Goal: Task Accomplishment & Management: Manage account settings

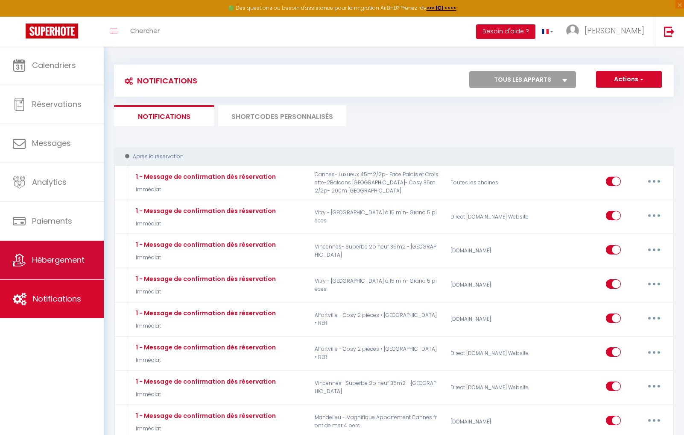
drag, startPoint x: 0, startPoint y: 0, endPoint x: 69, endPoint y: 259, distance: 267.9
click at [69, 259] on span "Hébergement" at bounding box center [58, 259] width 53 height 11
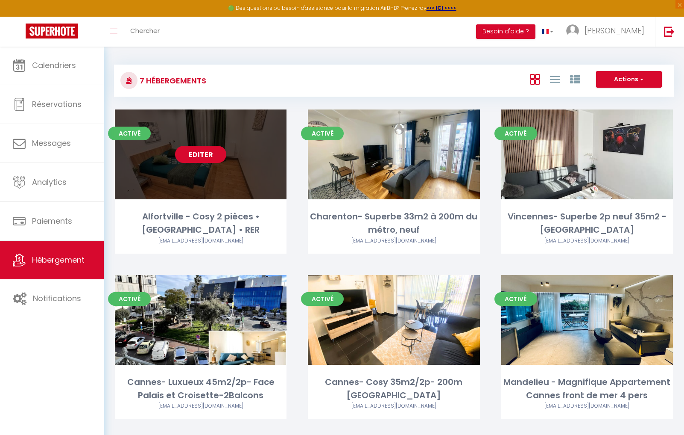
click at [215, 158] on link "Editer" at bounding box center [200, 154] width 51 height 17
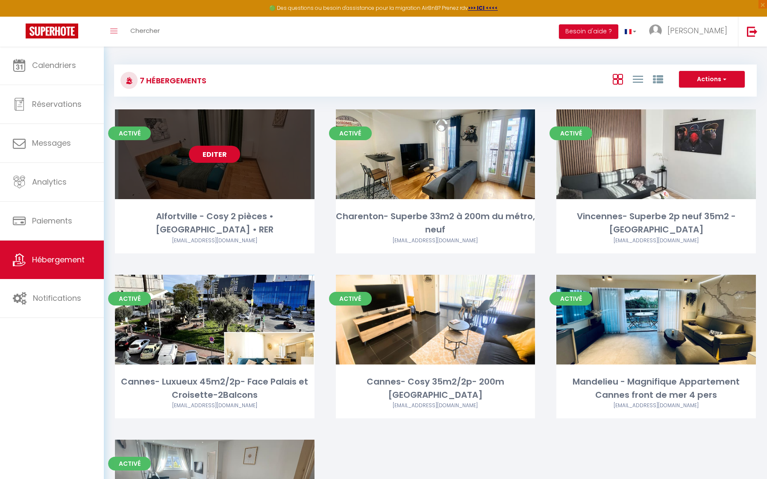
click at [213, 154] on link "Editer" at bounding box center [214, 154] width 51 height 17
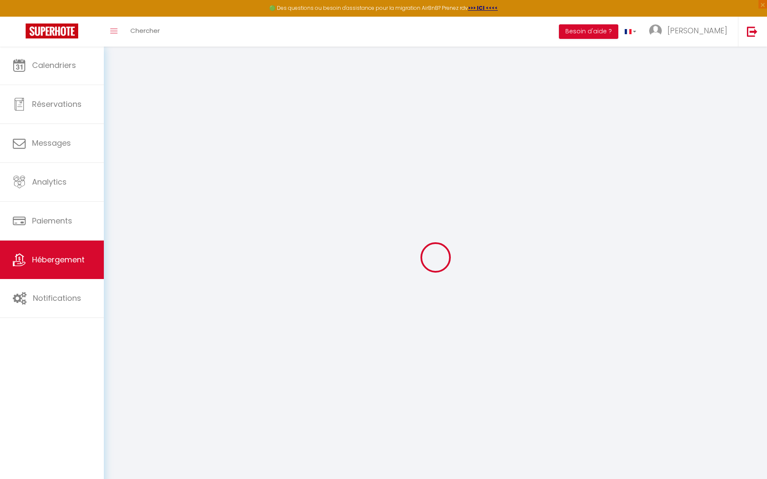
select select
checkbox input "false"
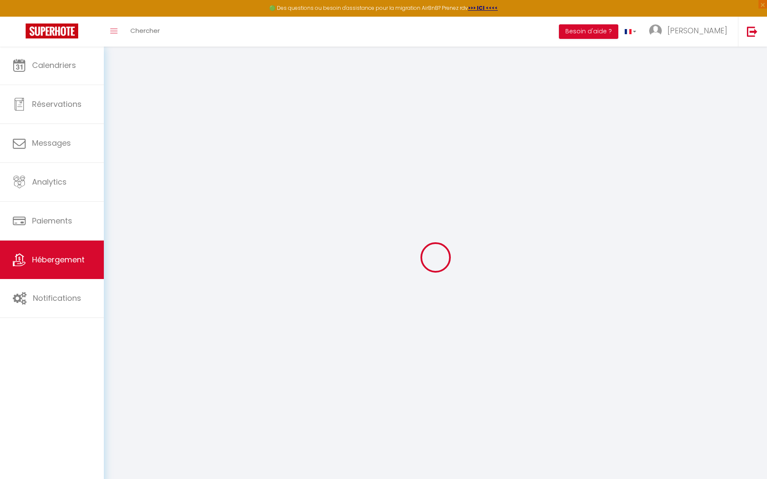
checkbox input "false"
select select "16:00"
select select "23:45"
select select "12:00"
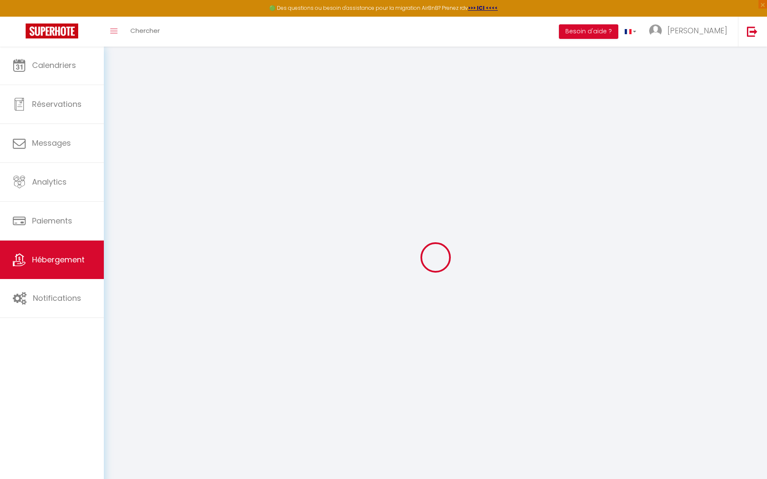
select select "30"
select select "120"
select select
checkbox input "false"
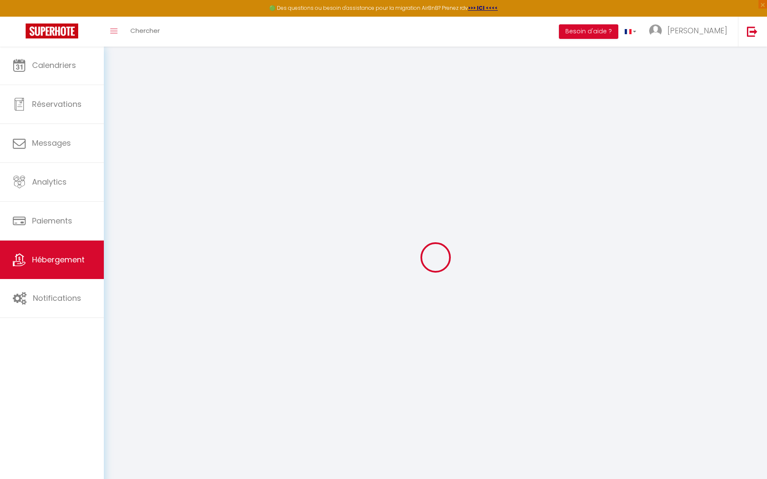
checkbox input "false"
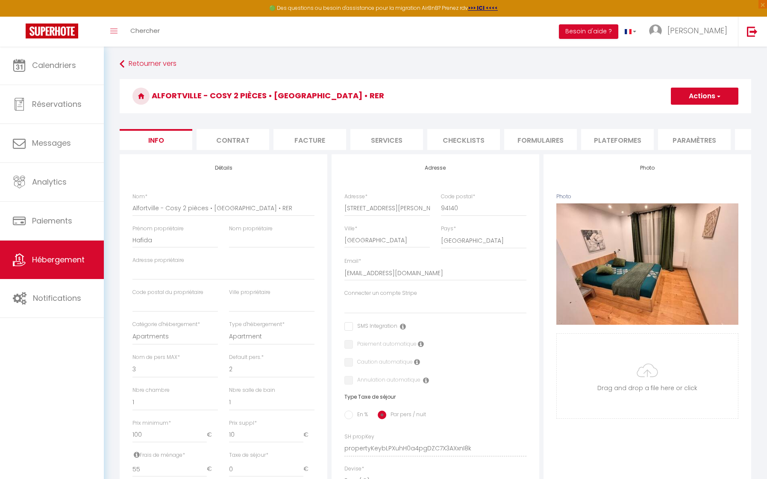
select select
checkbox input "false"
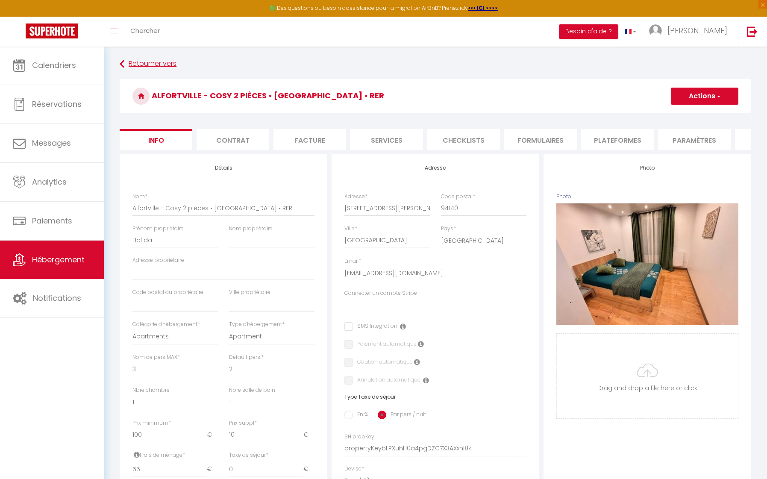
click at [158, 64] on link "Retourner vers" at bounding box center [435, 63] width 631 height 15
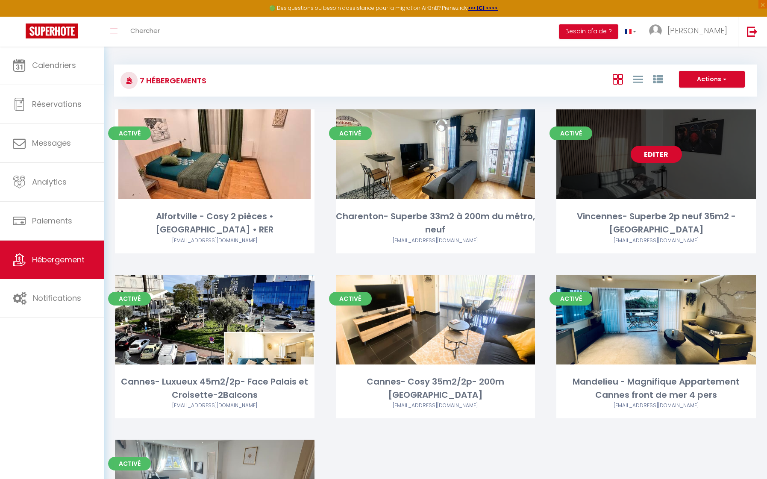
click at [661, 154] on link "Editer" at bounding box center [656, 154] width 51 height 17
select select "3"
select select "2"
select select "1"
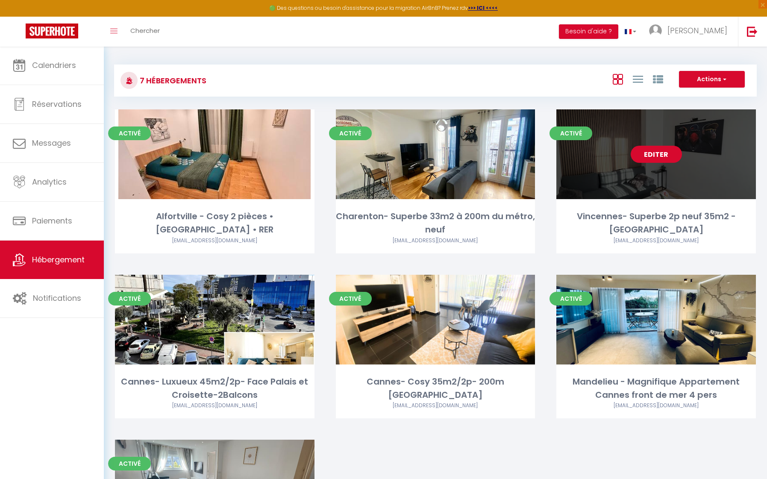
select select
select select "28"
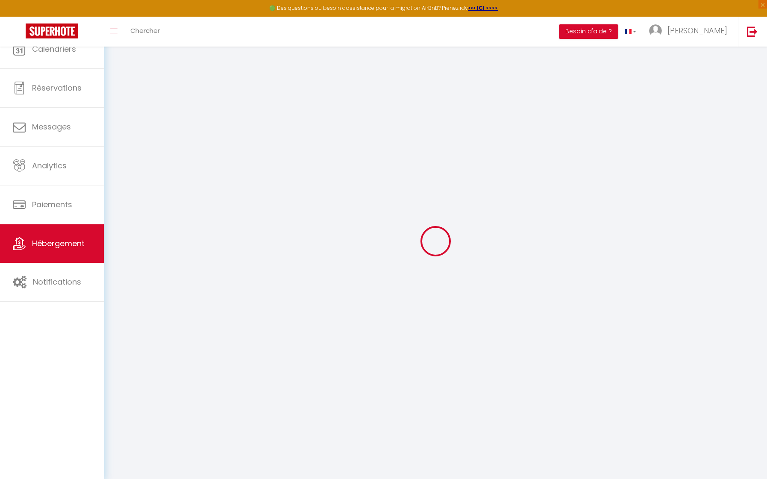
select select
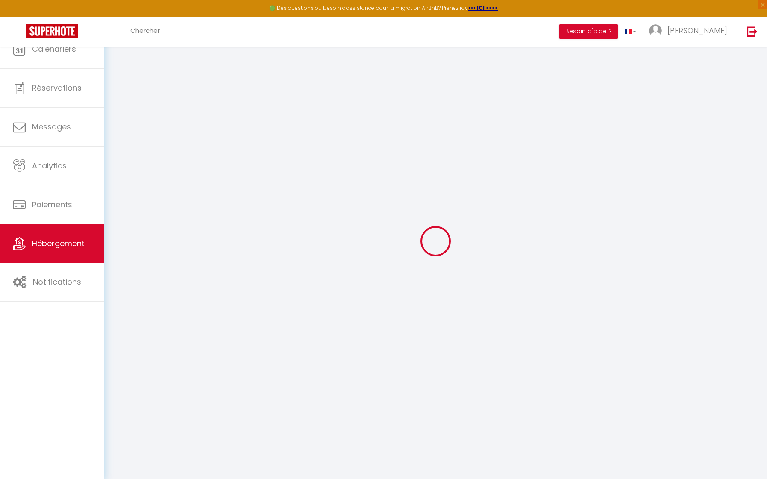
select select
checkbox input "false"
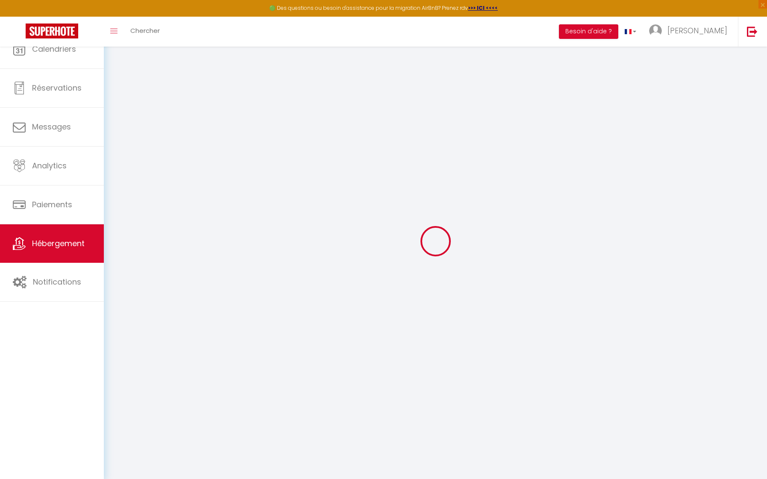
select select
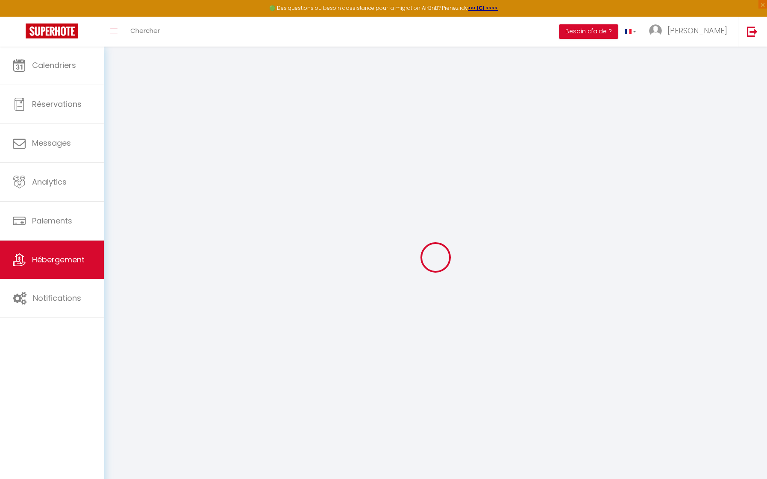
select select
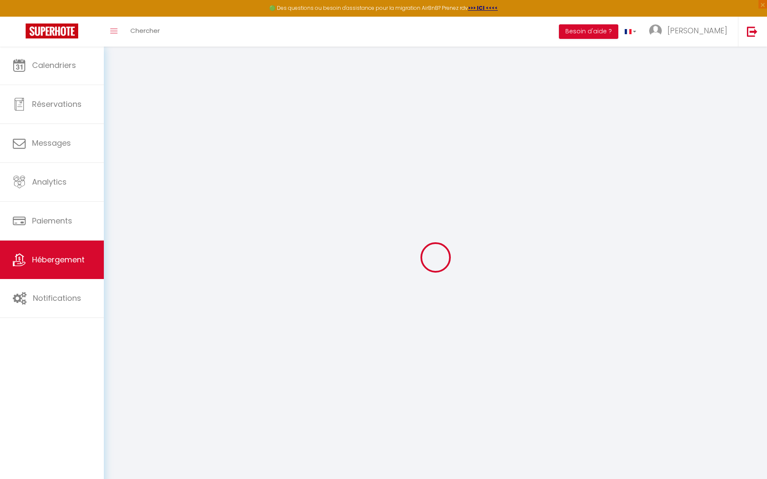
select select
checkbox input "false"
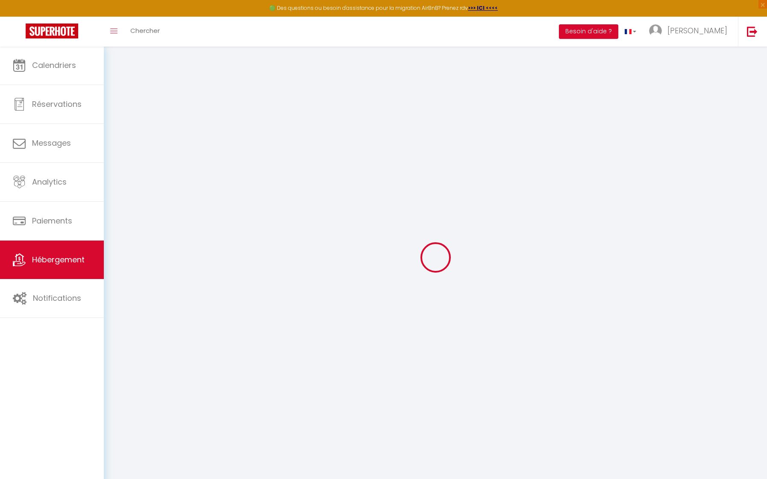
select select
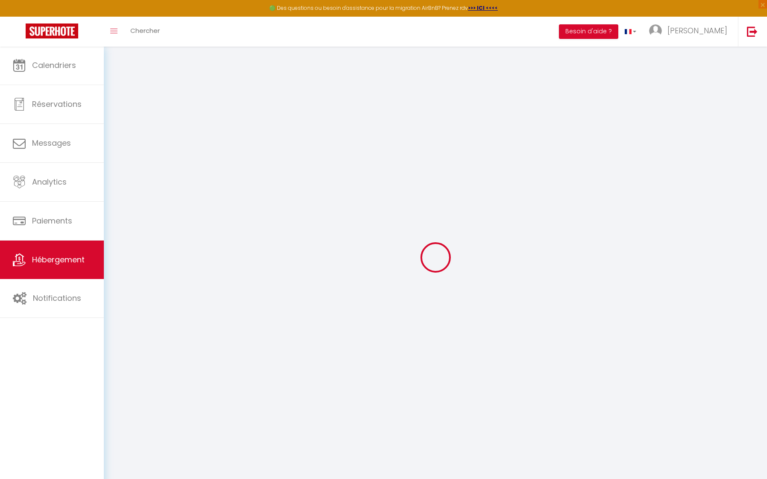
select select
checkbox input "false"
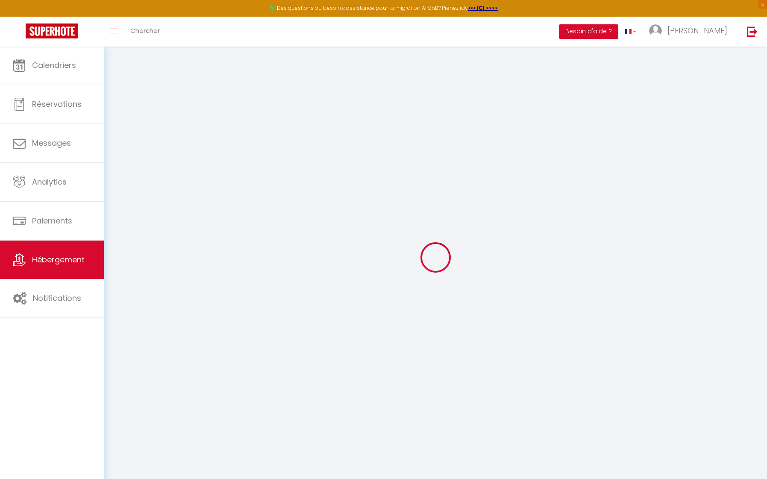
checkbox input "false"
select select
type input "Vincennes- Superbe 2p neuf 35m2 - [GEOGRAPHIC_DATA]"
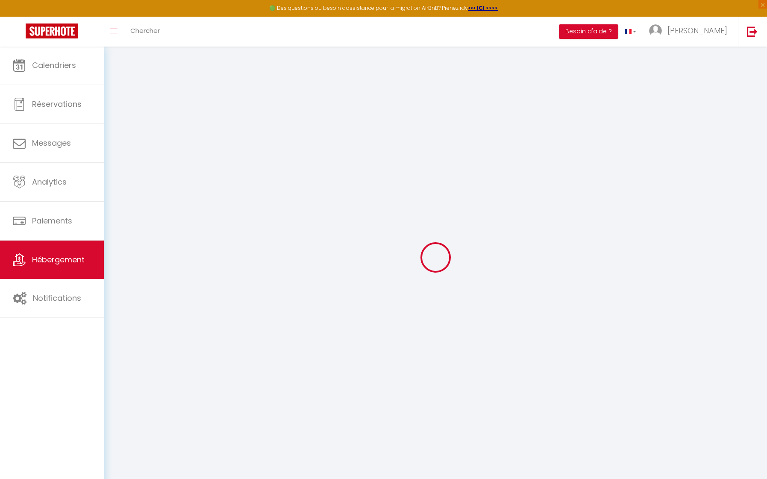
type input "[PERSON_NAME]"
type input "Guez"
type input "89"
type input "10"
type input "39"
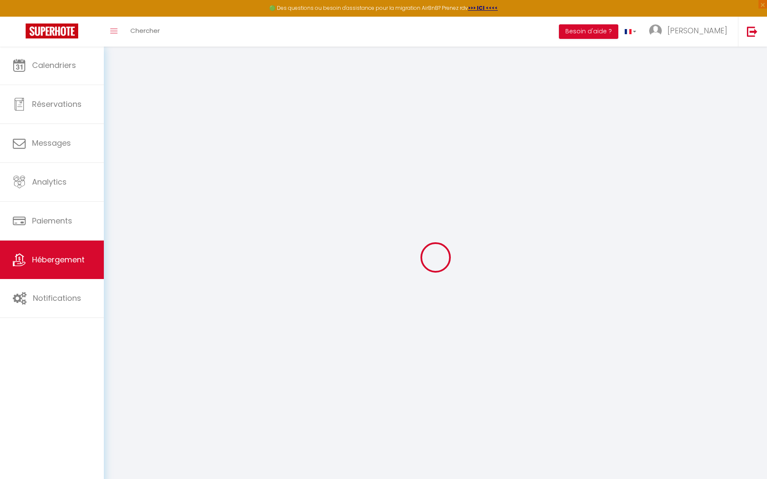
type input "400"
select select
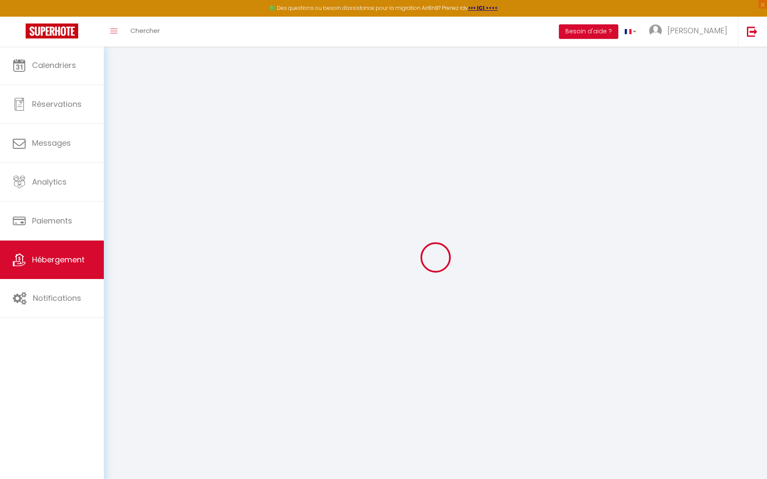
select select
type input "[STREET_ADDRESS]"
type input "93100"
type input "Montreuil"
type input "[EMAIL_ADDRESS][DOMAIN_NAME]"
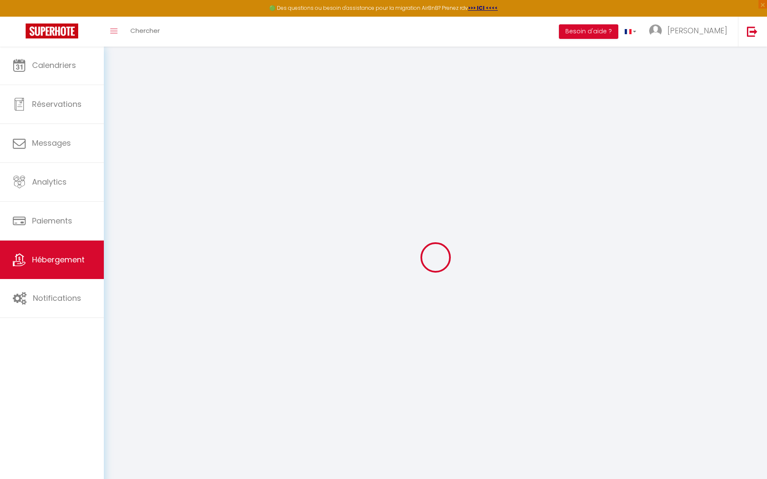
select select "13900"
checkbox input "false"
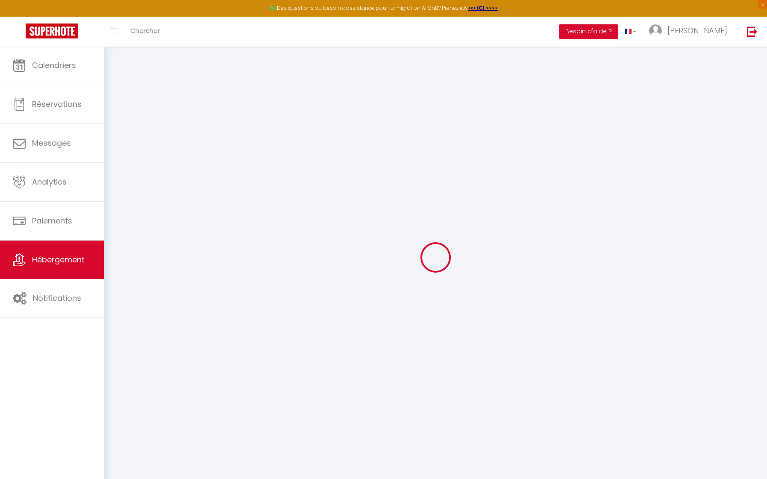
type input "15"
type input "35"
type input "0"
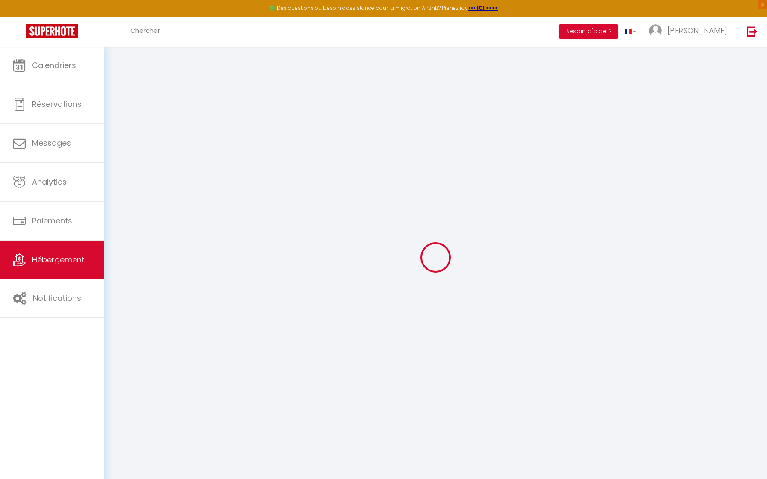
checkbox input "false"
select select "14:00"
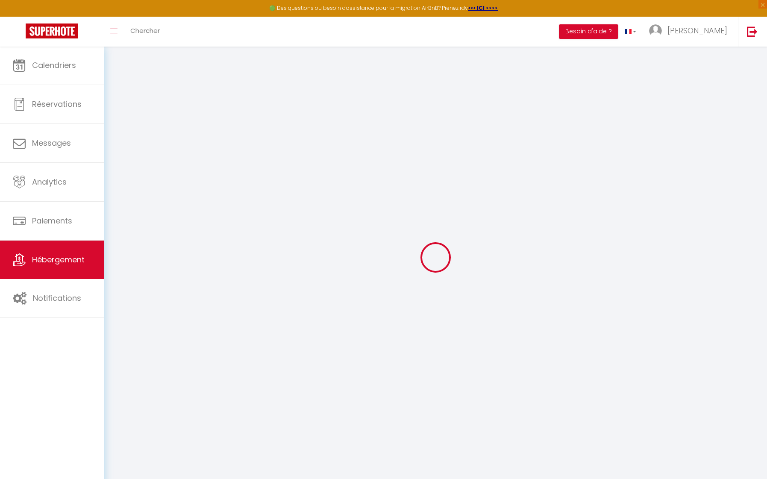
select select
select select "11:00"
select select "30"
select select "120"
select select
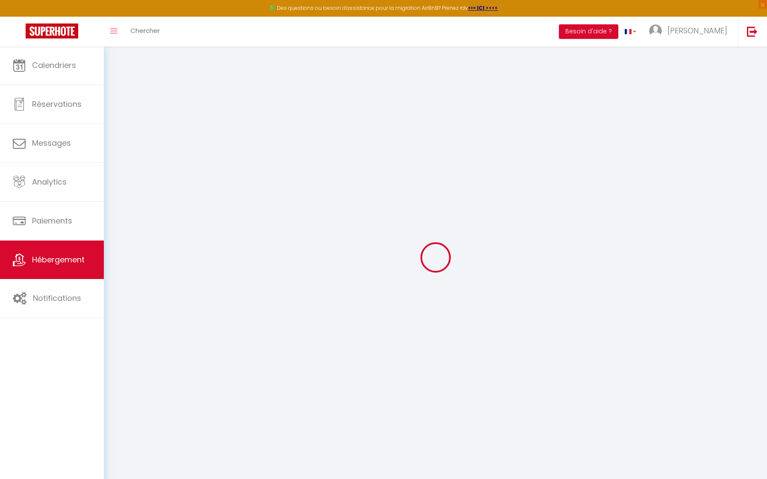
checkbox input "false"
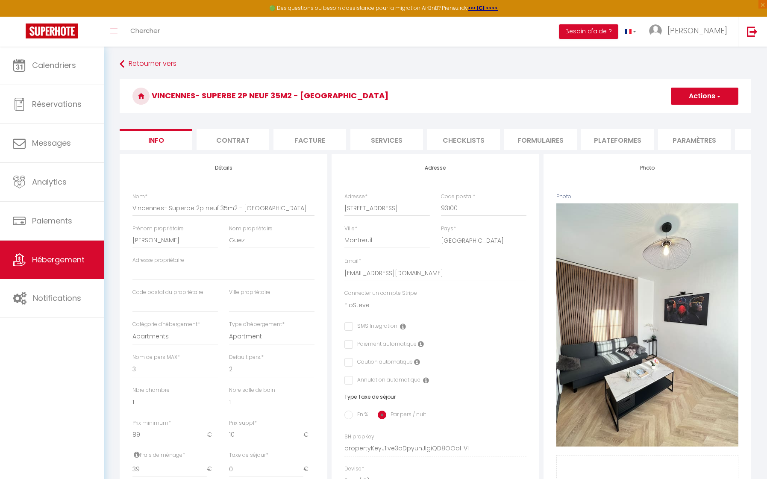
select select
checkbox input "false"
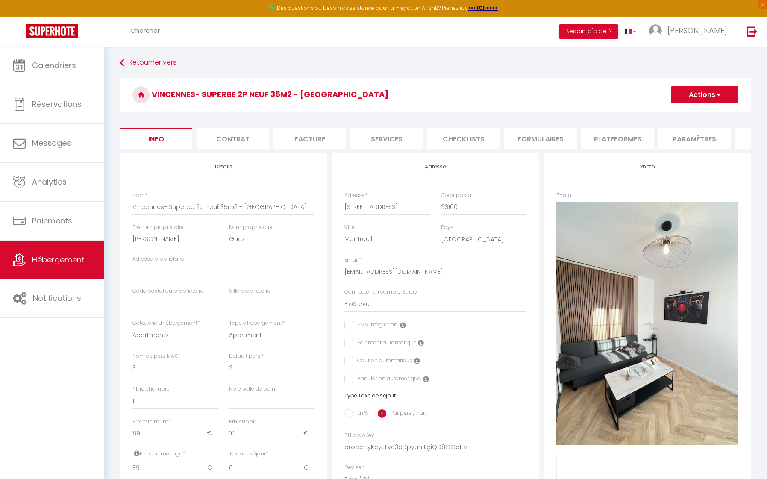
click at [385, 135] on li "Services" at bounding box center [386, 138] width 73 height 21
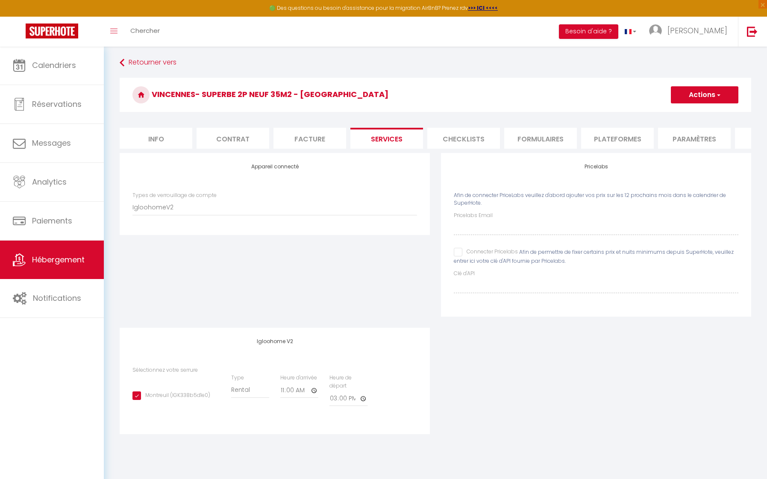
click at [614, 139] on li "Plateformes" at bounding box center [617, 138] width 73 height 21
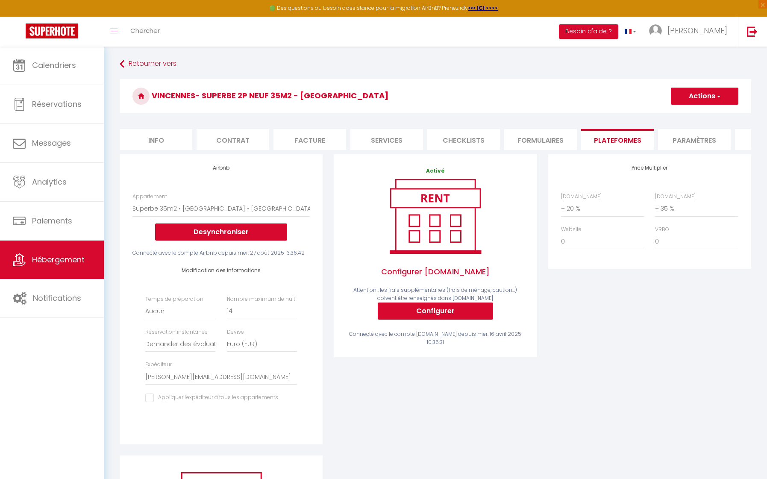
click at [379, 138] on li "Services" at bounding box center [386, 139] width 73 height 21
checkbox input "true"
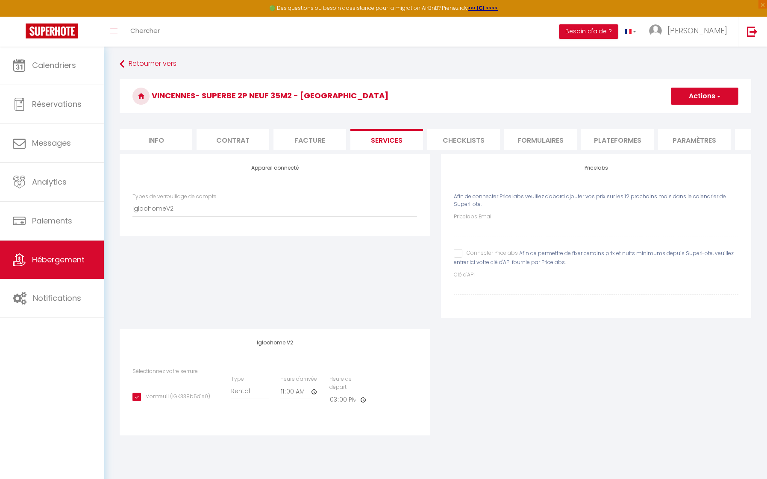
click at [146, 139] on li "Info" at bounding box center [156, 139] width 73 height 21
select select
checkbox input "false"
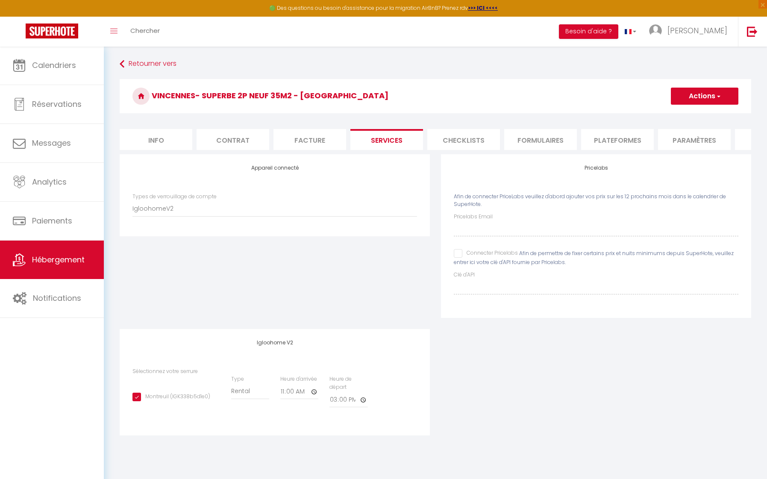
checkbox input "false"
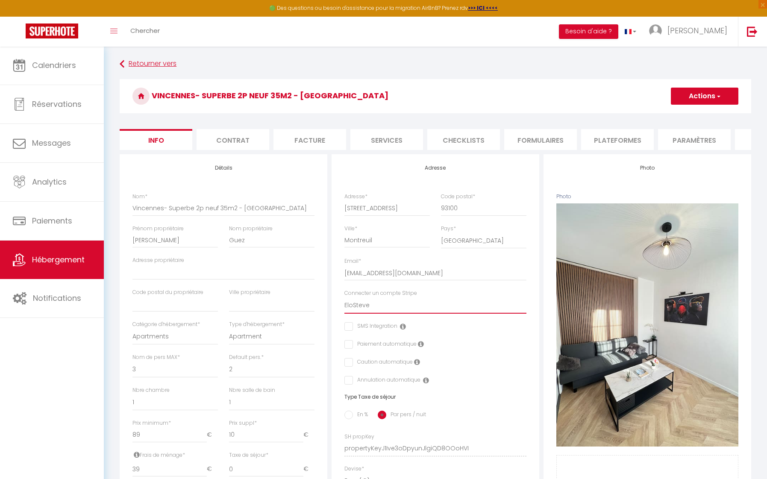
click at [458, 59] on link "Retourner vers" at bounding box center [435, 63] width 631 height 15
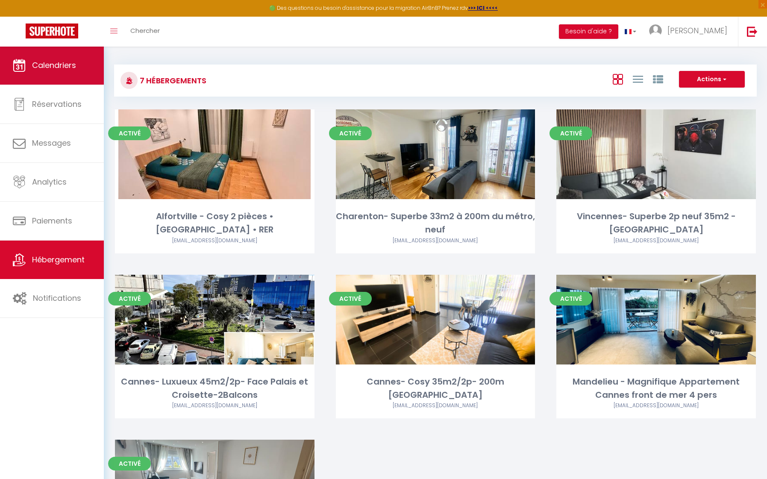
click at [60, 70] on span "Calendriers" at bounding box center [54, 65] width 44 height 11
